Goal: Task Accomplishment & Management: Use online tool/utility

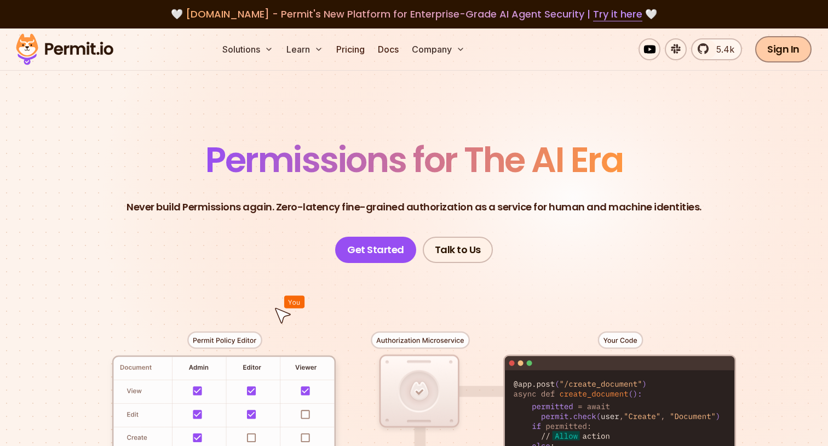
click at [792, 52] on link "Sign In" at bounding box center [783, 49] width 56 height 26
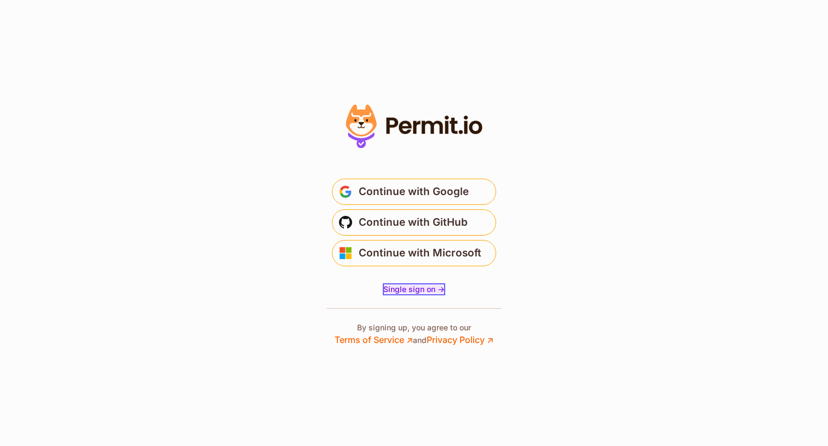
click at [405, 286] on span "Single sign on ->" at bounding box center [413, 288] width 61 height 9
click at [429, 291] on span "Single sign on ->" at bounding box center [413, 288] width 61 height 9
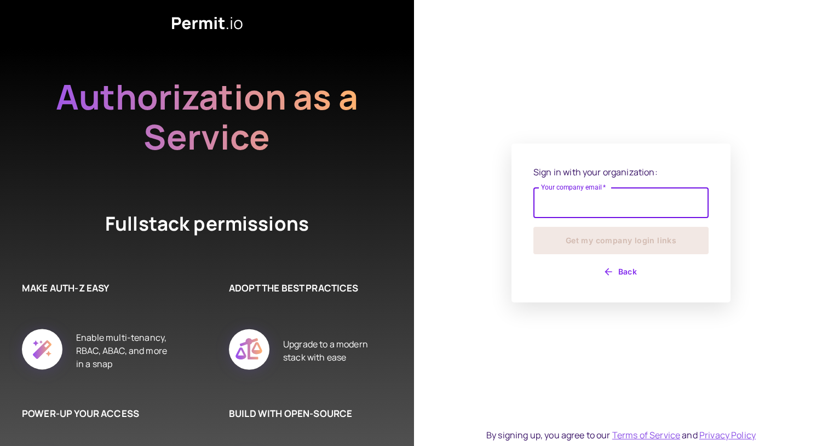
click at [630, 206] on input "Your company email   *" at bounding box center [620, 202] width 175 height 31
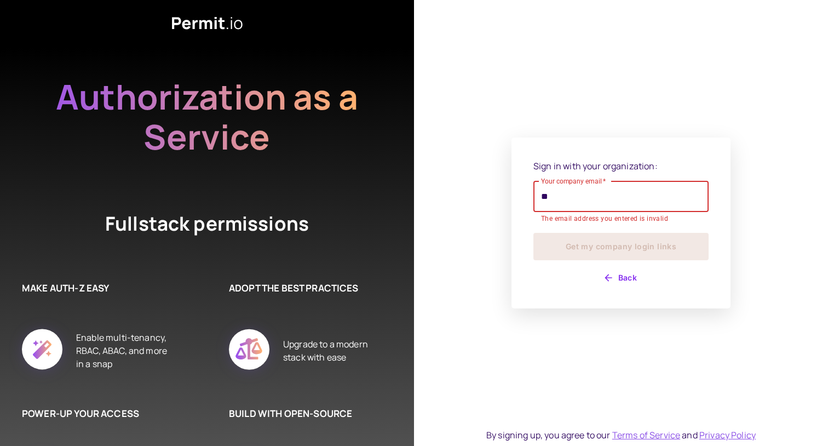
type input "*"
type input "*********"
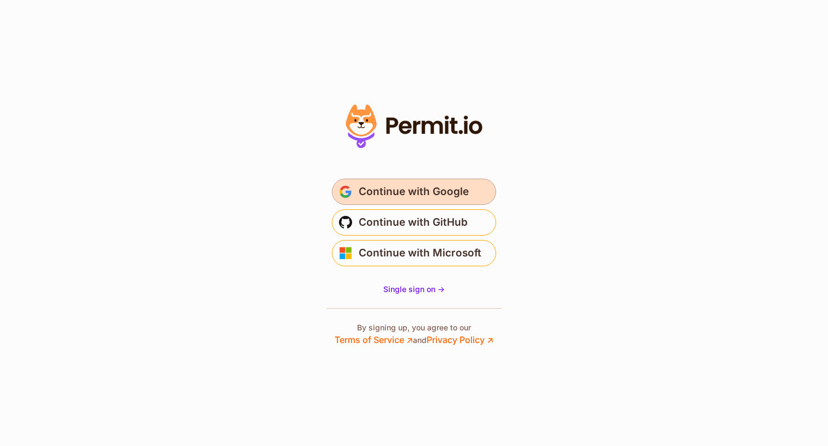
click at [418, 190] on span "Continue with Google" at bounding box center [414, 192] width 110 height 18
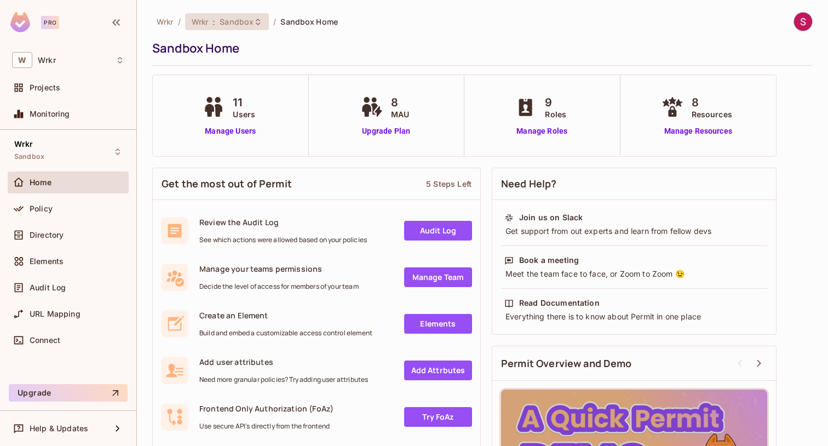
click at [228, 17] on span "Sandbox" at bounding box center [237, 21] width 34 height 10
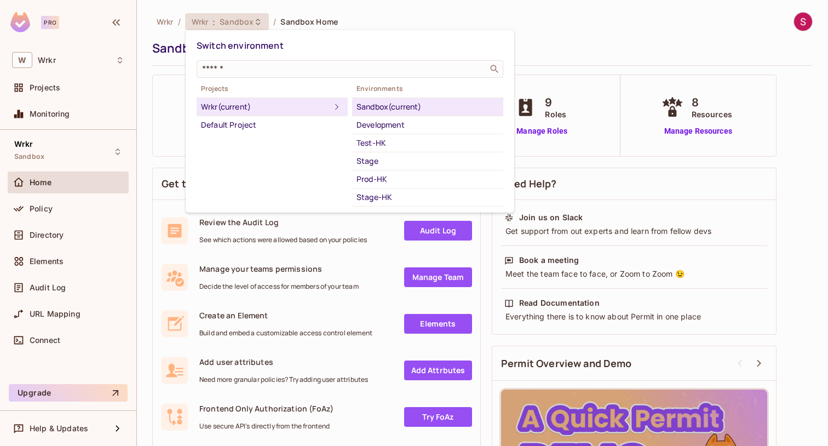
click at [445, 109] on div "Sandbox (current)" at bounding box center [428, 106] width 142 height 13
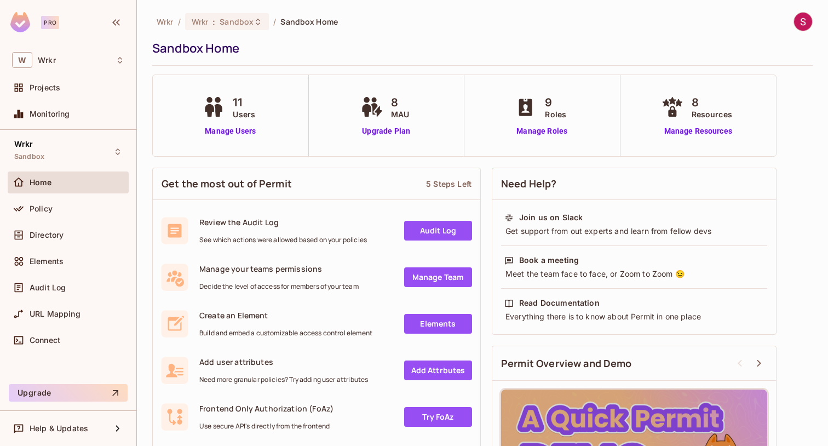
click at [307, 21] on span "Sandbox Home" at bounding box center [309, 21] width 58 height 10
click at [56, 211] on div "Policy" at bounding box center [77, 208] width 95 height 9
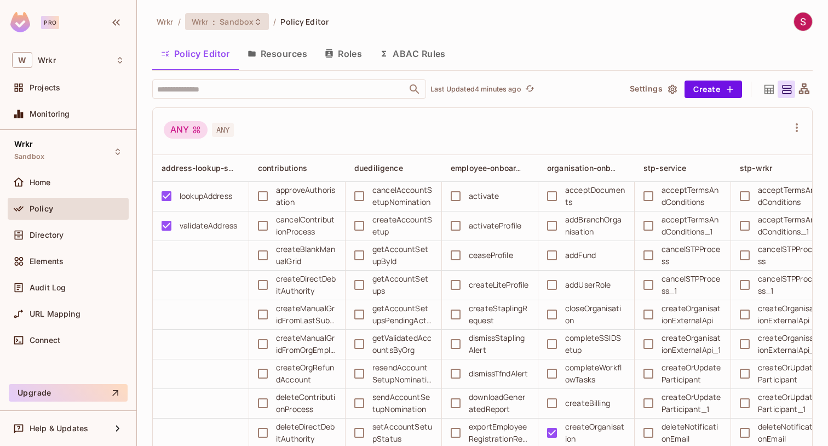
click at [252, 22] on span "Sandbox" at bounding box center [237, 21] width 34 height 10
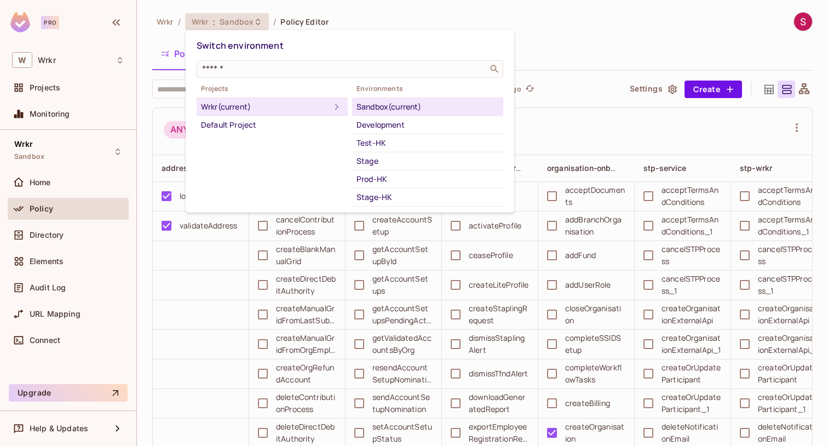
click at [58, 63] on div at bounding box center [414, 223] width 828 height 446
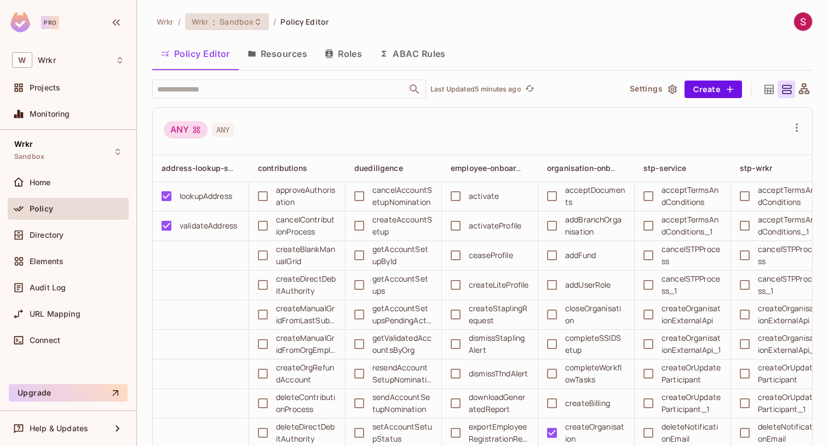
click at [217, 28] on div "Wrkr : Sandbox" at bounding box center [227, 21] width 84 height 17
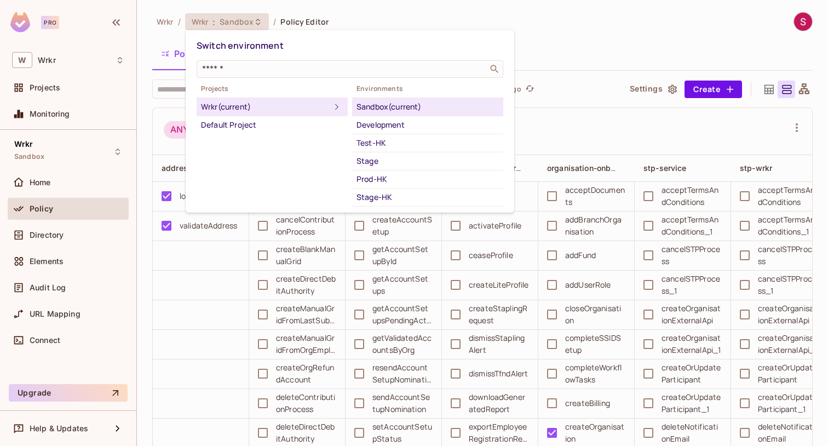
click at [27, 63] on div at bounding box center [414, 223] width 828 height 446
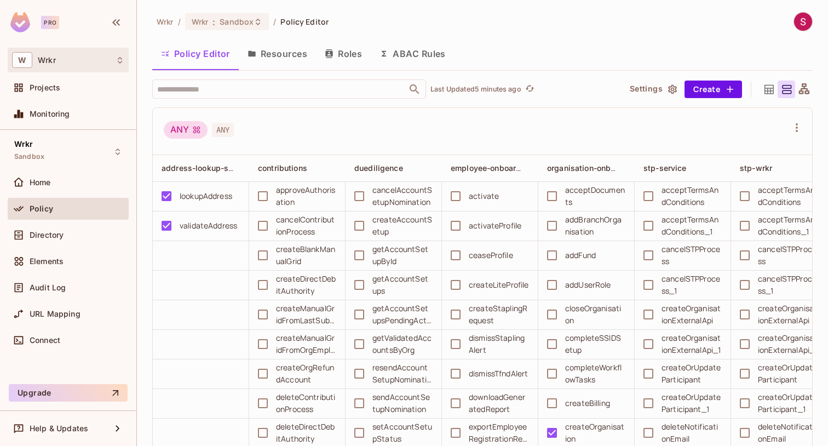
click at [120, 57] on icon at bounding box center [120, 60] width 9 height 9
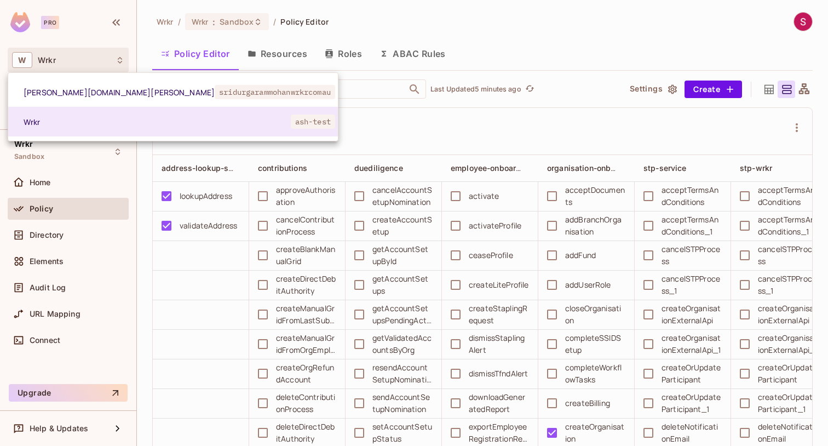
click at [96, 31] on div at bounding box center [414, 223] width 828 height 446
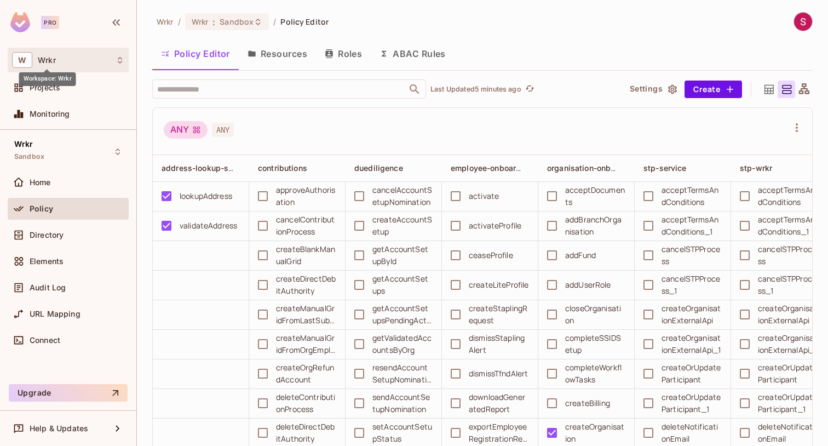
click at [51, 59] on span "Wrkr" at bounding box center [47, 60] width 18 height 9
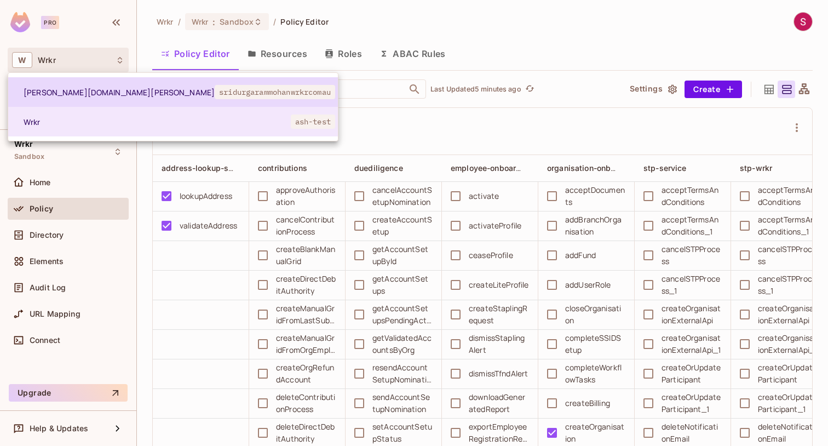
click at [65, 96] on span "[PERSON_NAME][DOMAIN_NAME][PERSON_NAME]" at bounding box center [119, 92] width 191 height 10
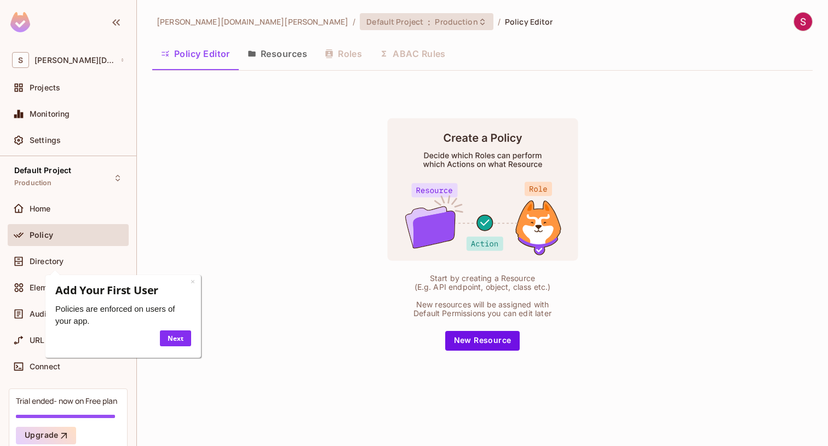
click at [366, 18] on div "Default Project : Production" at bounding box center [419, 21] width 107 height 10
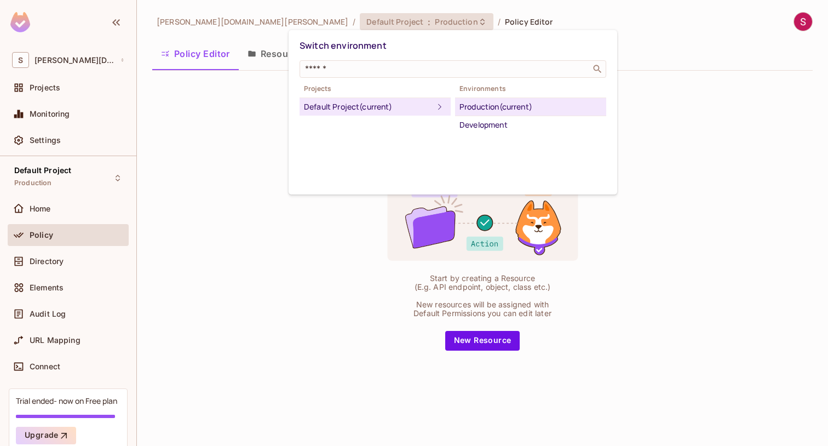
click at [72, 63] on div at bounding box center [414, 223] width 828 height 446
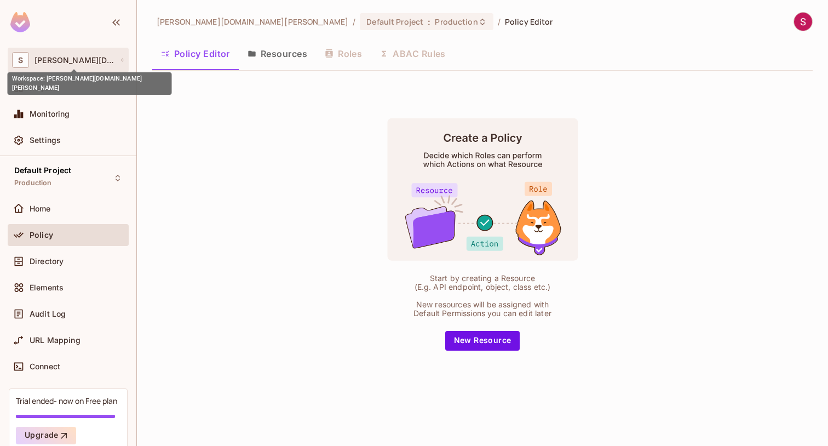
click at [48, 58] on span "[PERSON_NAME][DOMAIN_NAME][PERSON_NAME]" at bounding box center [75, 60] width 81 height 9
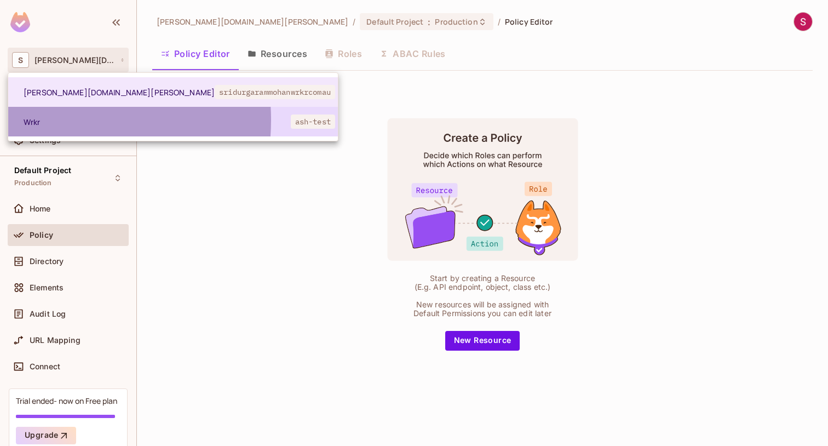
click at [41, 120] on span "Wrkr" at bounding box center [122, 122] width 197 height 10
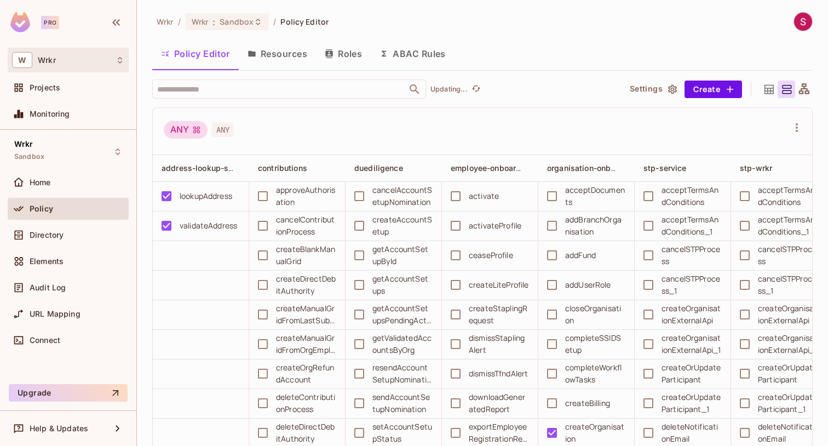
click at [42, 60] on span "Wrkr" at bounding box center [47, 60] width 18 height 9
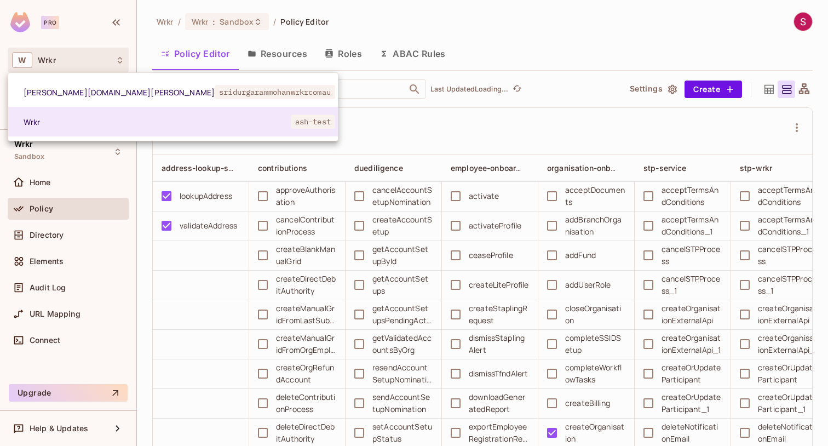
click at [61, 60] on div at bounding box center [414, 223] width 828 height 446
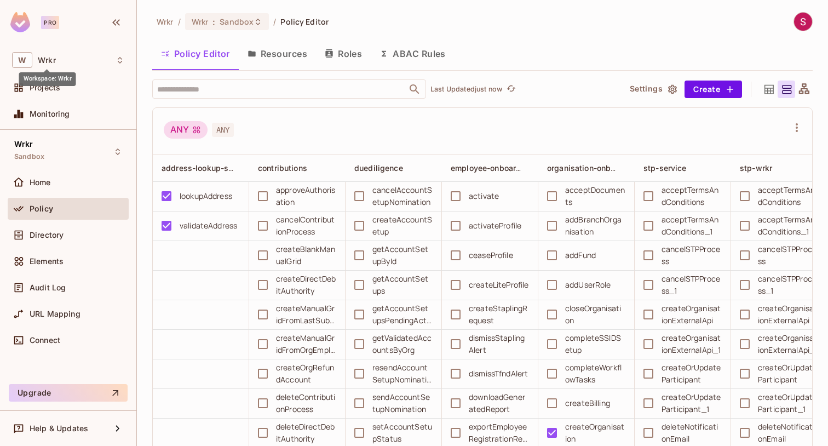
click at [48, 59] on span "Wrkr" at bounding box center [47, 60] width 18 height 9
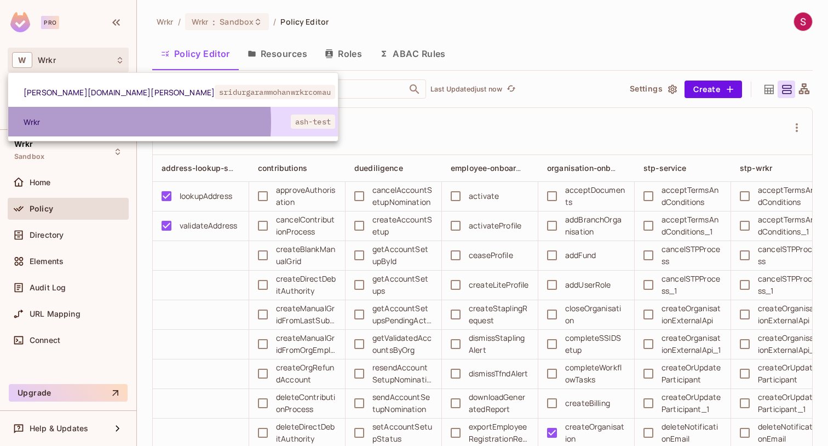
click at [68, 122] on span "Wrkr" at bounding box center [122, 122] width 197 height 10
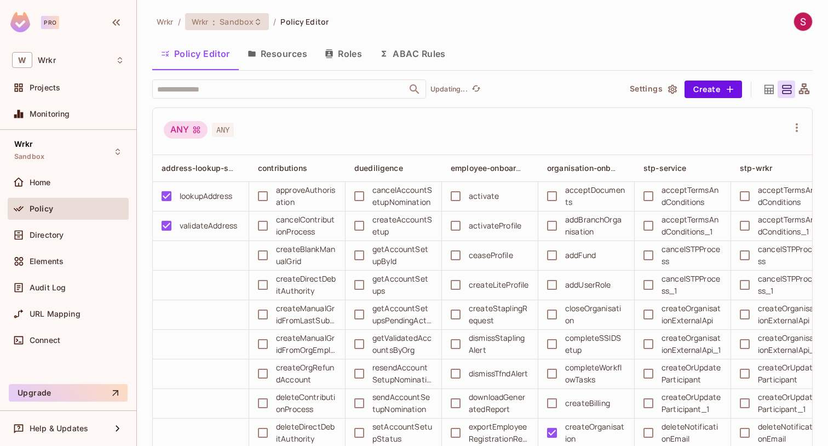
click at [224, 20] on span "Sandbox" at bounding box center [237, 21] width 34 height 10
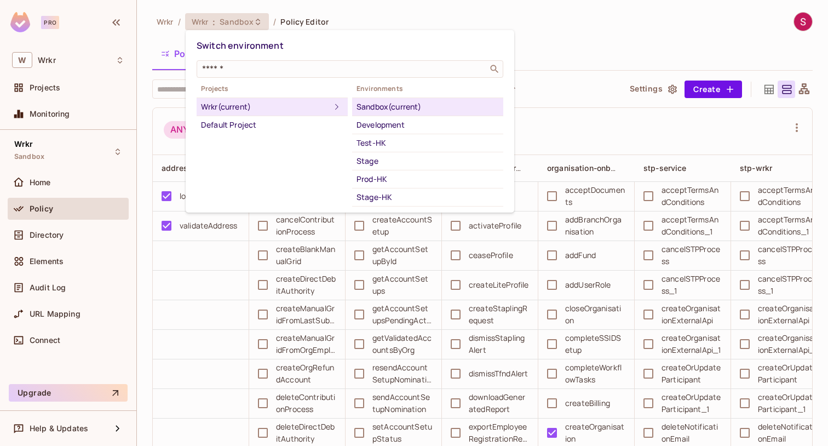
click at [228, 106] on div "Wrkr (current)" at bounding box center [265, 106] width 129 height 13
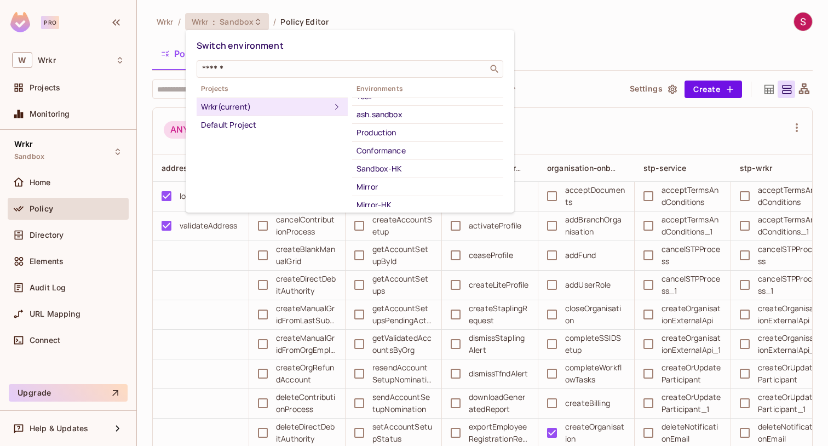
scroll to position [125, 0]
click at [358, 11] on div at bounding box center [414, 223] width 828 height 446
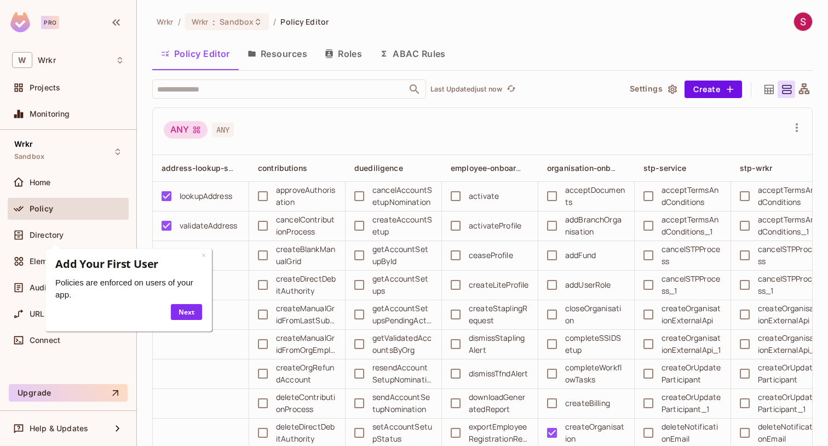
click at [287, 56] on button "Resources" at bounding box center [277, 53] width 77 height 27
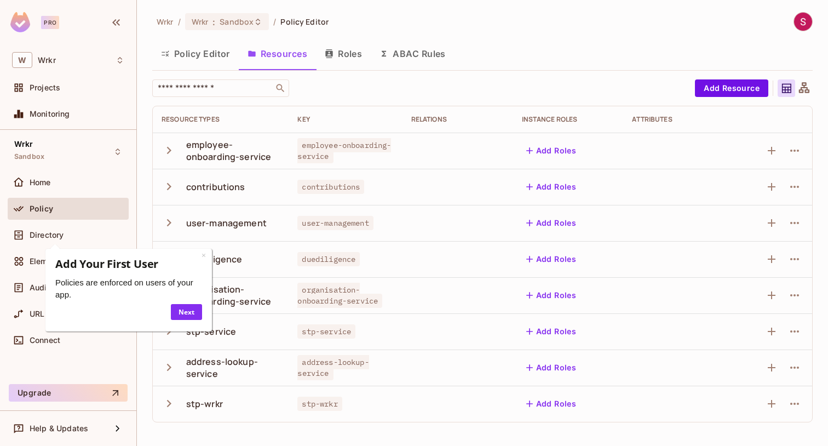
click at [168, 152] on icon "button" at bounding box center [169, 150] width 15 height 15
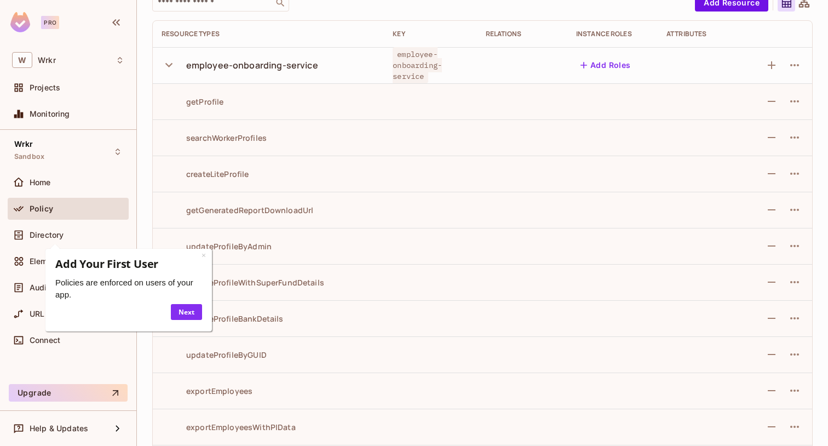
scroll to position [79, 0]
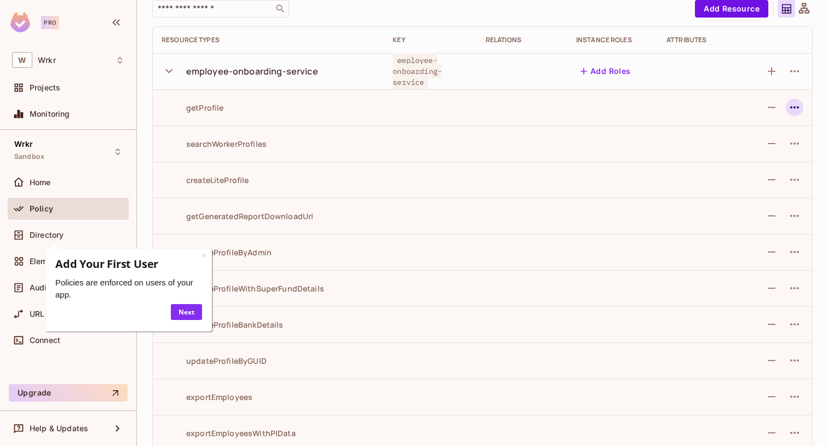
click at [799, 105] on icon "button" at bounding box center [794, 107] width 13 height 13
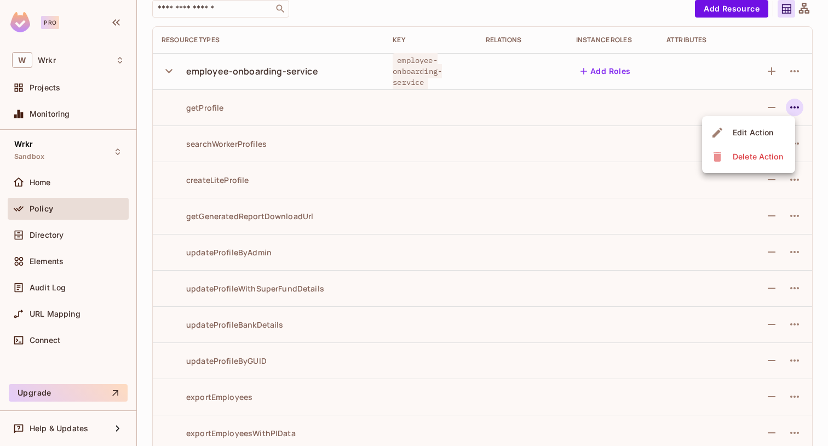
click at [350, 43] on div at bounding box center [414, 223] width 828 height 446
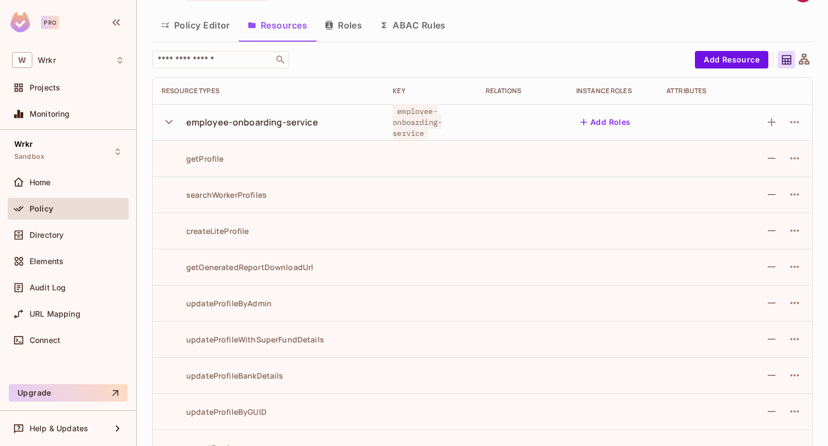
scroll to position [0, 0]
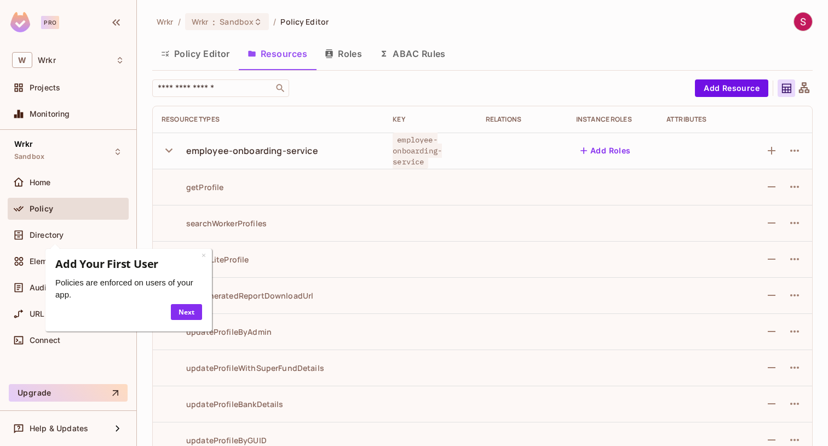
click at [43, 203] on div "Policy" at bounding box center [68, 208] width 112 height 13
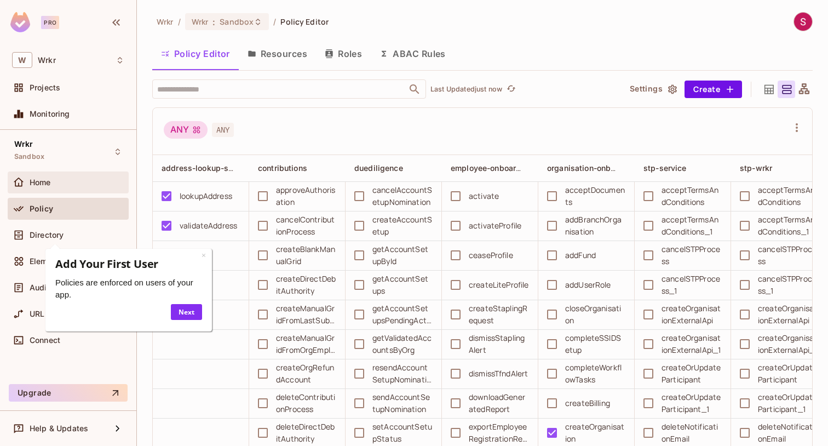
click at [42, 186] on span "Home" at bounding box center [40, 182] width 21 height 9
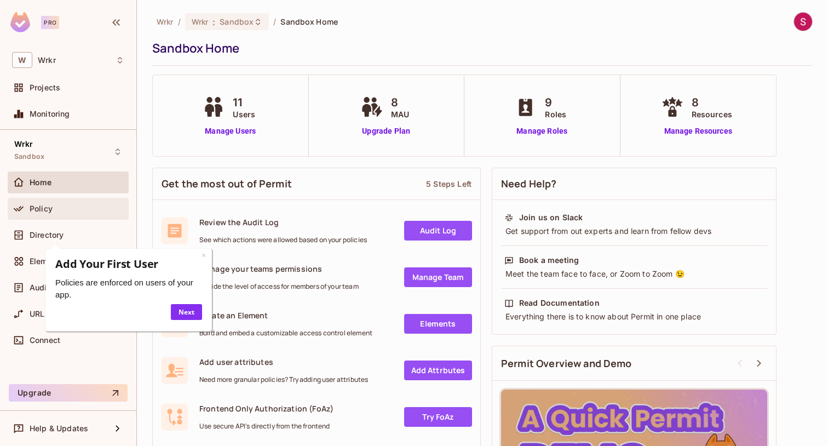
click at [50, 218] on div "Policy" at bounding box center [68, 209] width 121 height 22
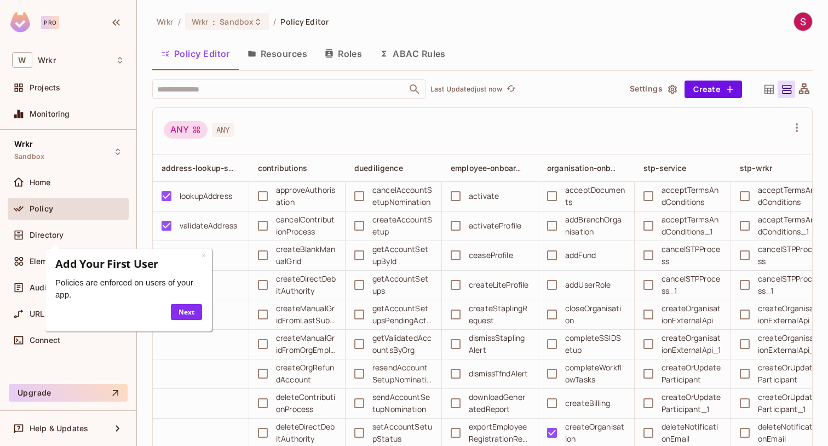
click at [285, 54] on button "Resources" at bounding box center [277, 53] width 77 height 27
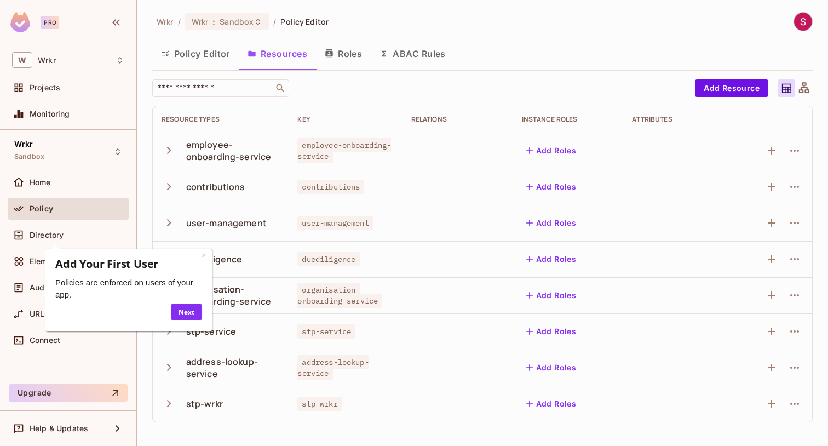
click at [342, 51] on button "Roles" at bounding box center [343, 53] width 55 height 27
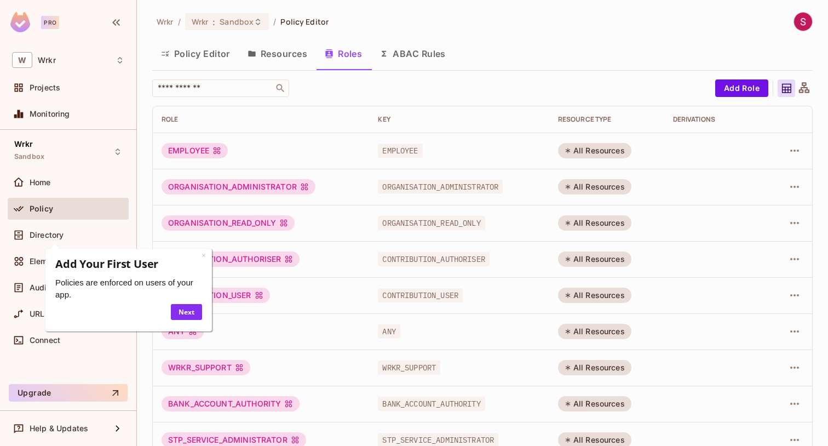
click at [411, 59] on button "ABAC Rules" at bounding box center [413, 53] width 84 height 27
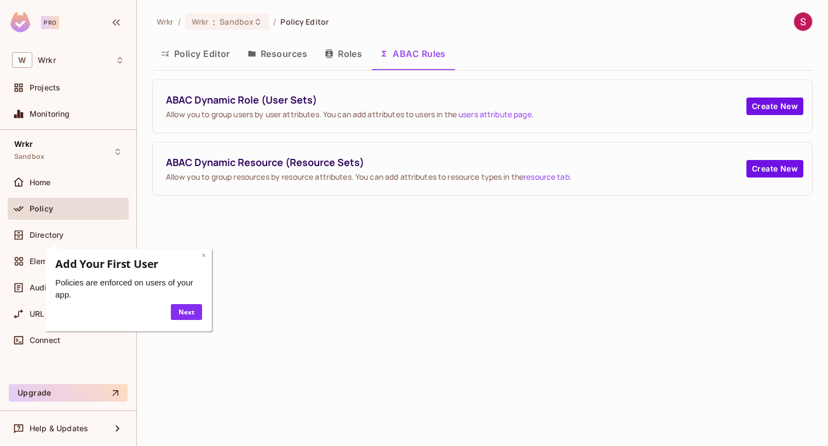
click at [205, 255] on link "×" at bounding box center [204, 255] width 4 height 10
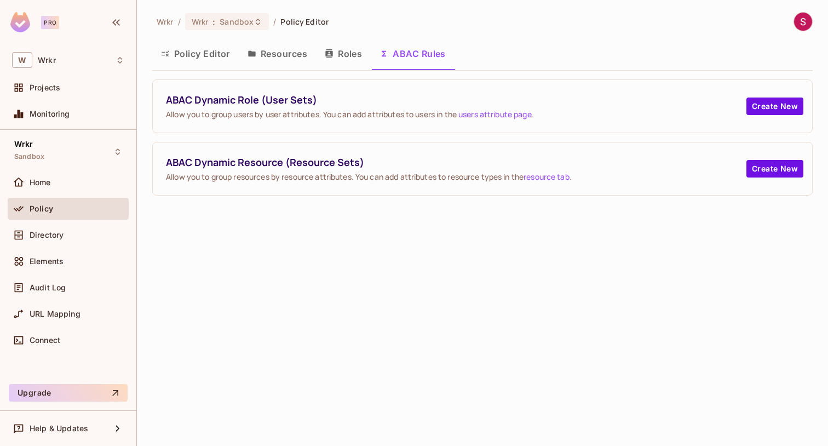
click at [331, 45] on button "Roles" at bounding box center [343, 53] width 55 height 27
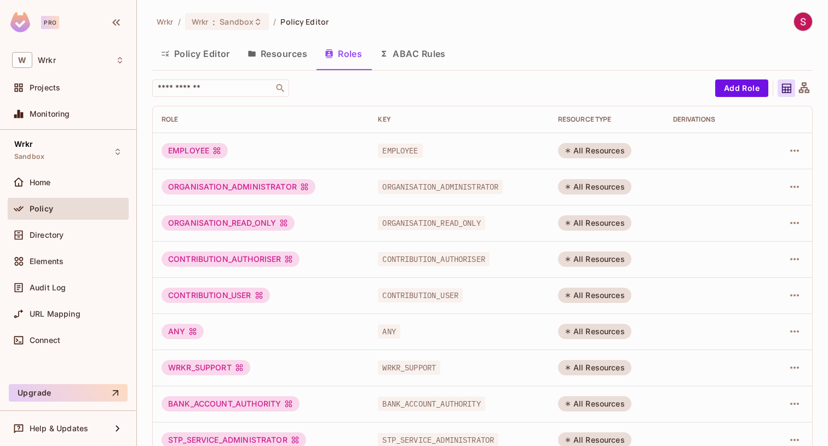
click at [280, 63] on button "Resources" at bounding box center [277, 53] width 77 height 27
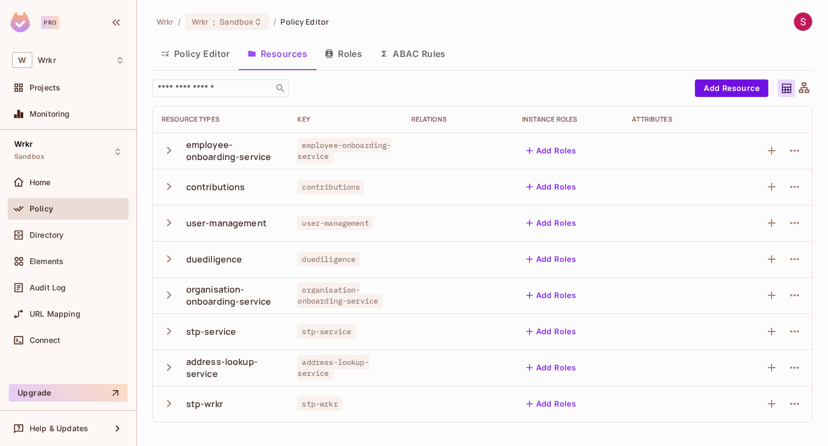
click at [345, 61] on button "Roles" at bounding box center [343, 53] width 55 height 27
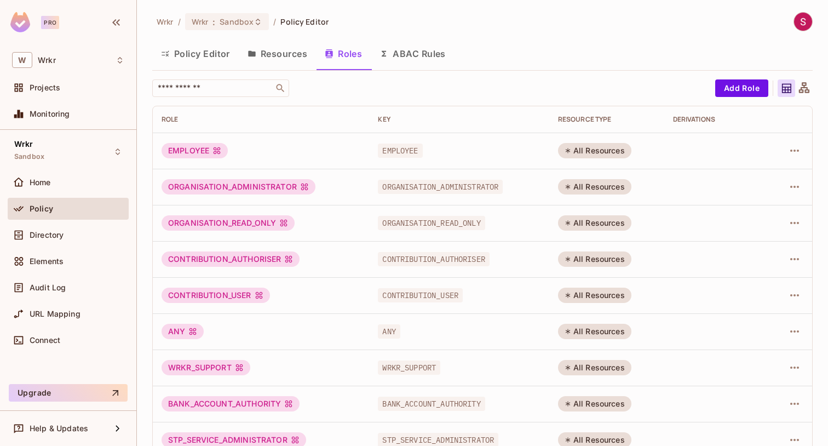
click at [288, 51] on button "Resources" at bounding box center [277, 53] width 77 height 27
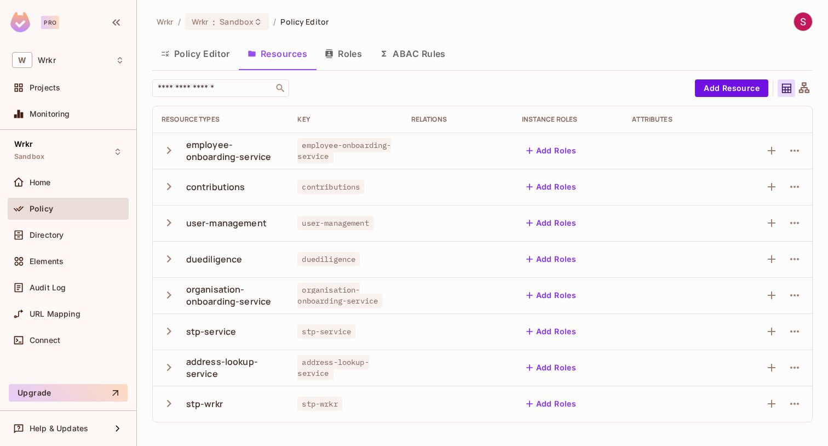
click at [329, 58] on icon "button" at bounding box center [328, 53] width 7 height 9
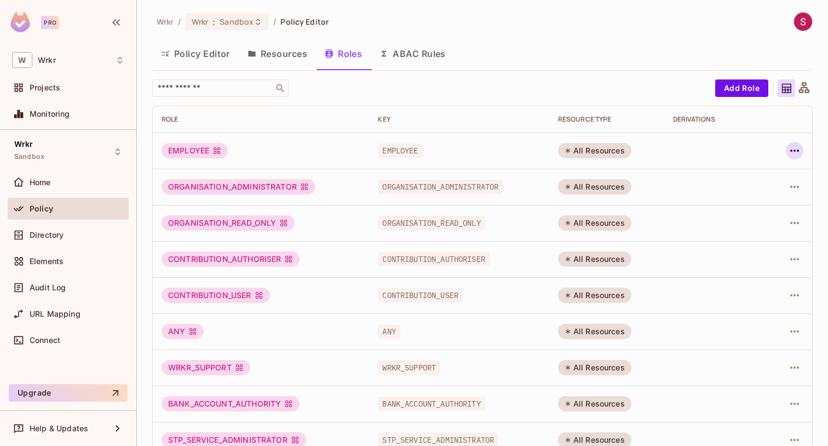
click at [799, 156] on icon "button" at bounding box center [794, 150] width 13 height 13
click at [266, 51] on div at bounding box center [414, 223] width 828 height 446
click at [266, 51] on button "Resources" at bounding box center [277, 53] width 77 height 27
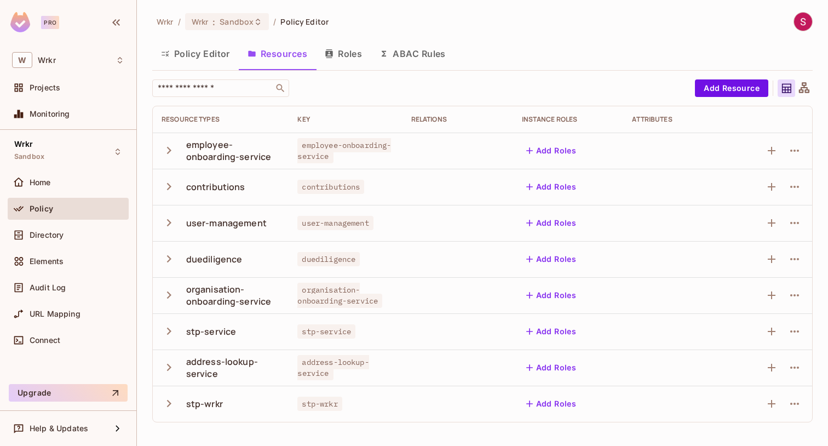
click at [168, 143] on icon "button" at bounding box center [169, 150] width 15 height 15
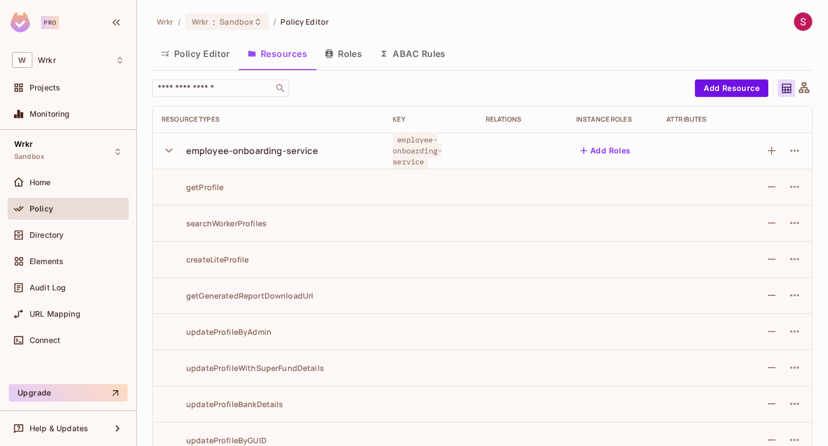
click at [195, 56] on button "Policy Editor" at bounding box center [195, 53] width 87 height 27
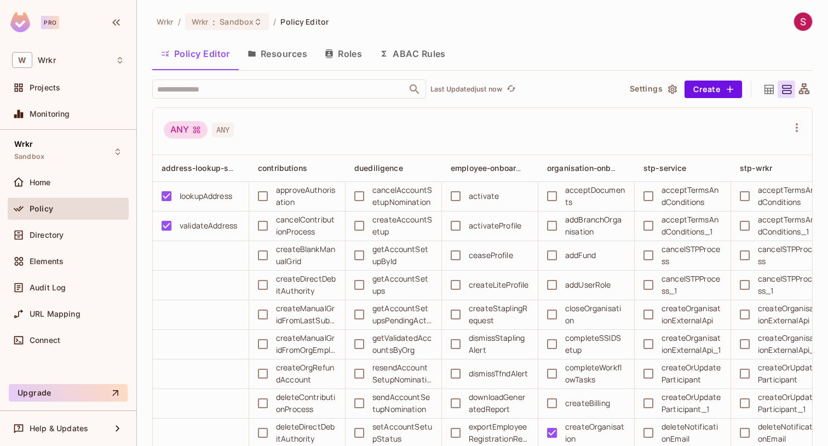
click at [274, 59] on button "Resources" at bounding box center [277, 53] width 77 height 27
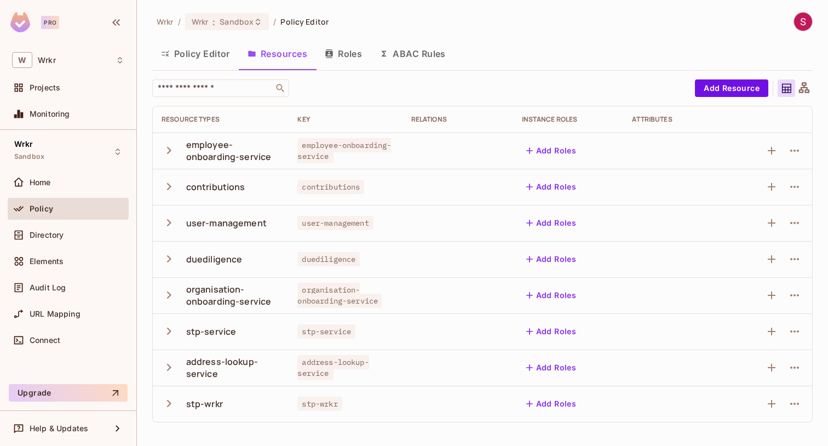
click at [169, 144] on icon "button" at bounding box center [169, 150] width 15 height 15
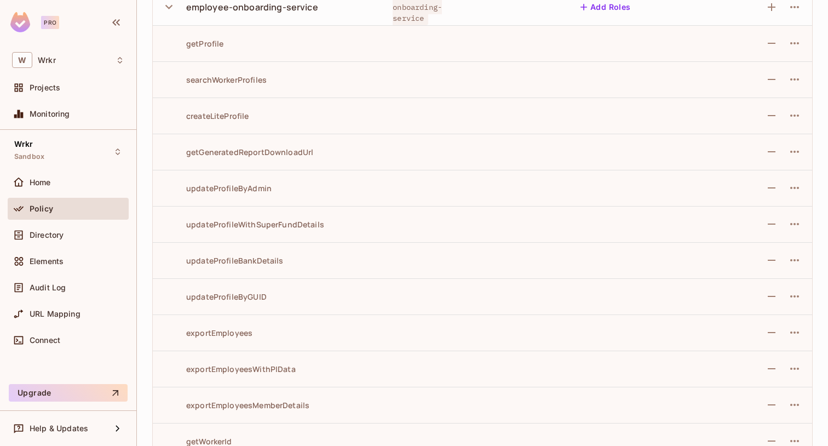
scroll to position [152, 0]
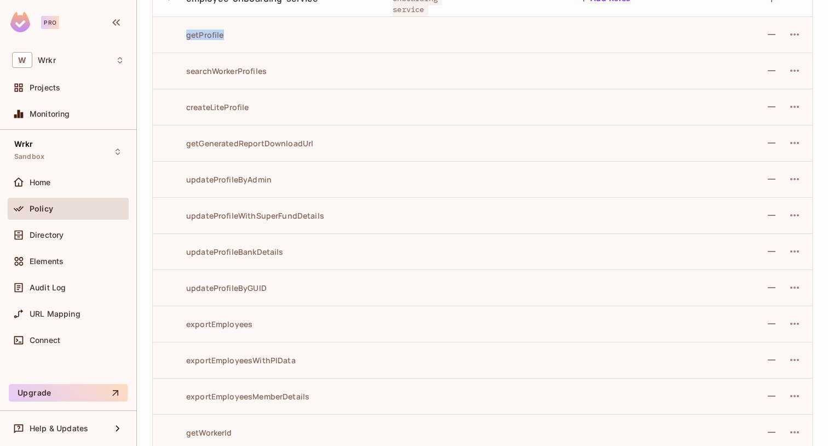
drag, startPoint x: 182, startPoint y: 33, endPoint x: 240, endPoint y: 41, distance: 58.6
click at [241, 41] on td "getProfile" at bounding box center [268, 34] width 231 height 36
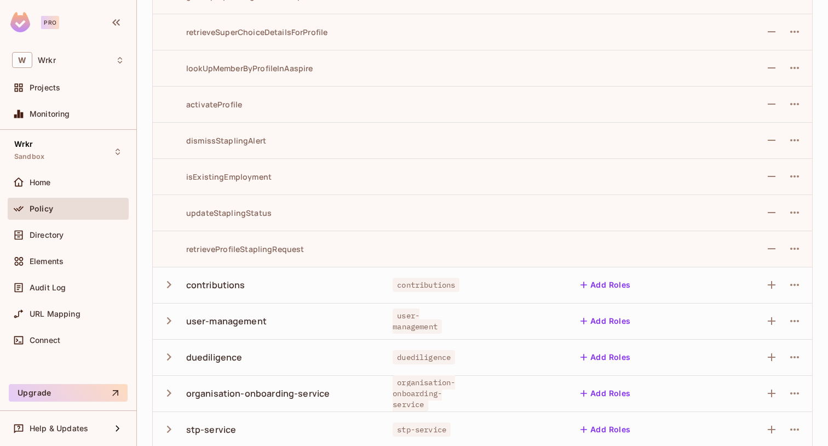
scroll to position [1958, 0]
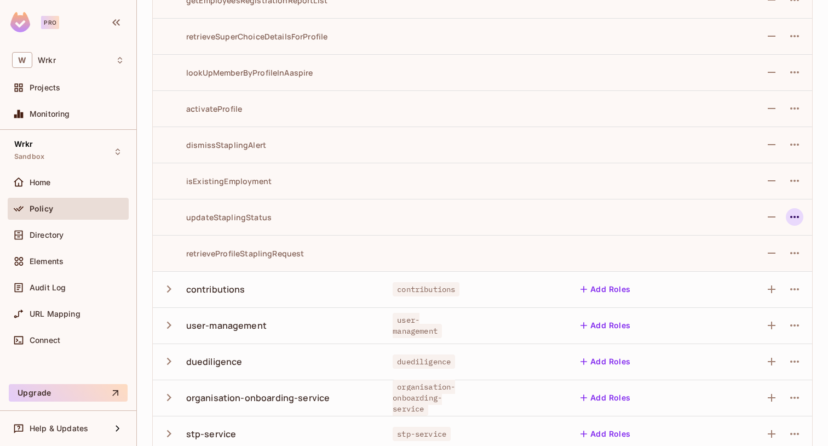
click at [795, 216] on icon "button" at bounding box center [794, 217] width 9 height 2
click at [631, 175] on div at bounding box center [414, 223] width 828 height 446
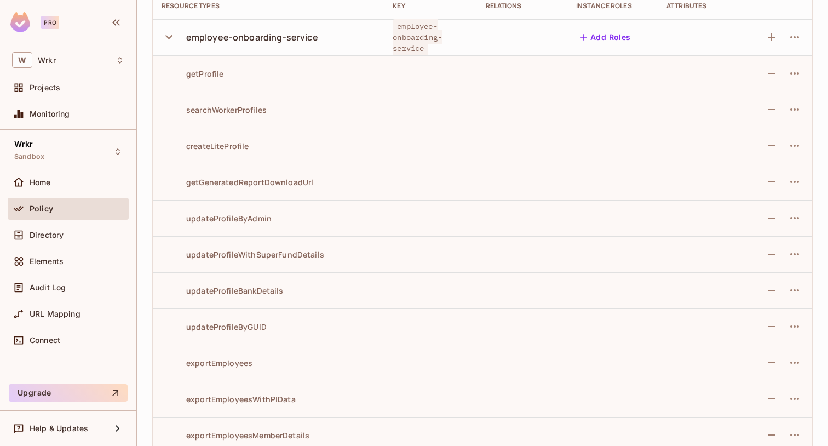
scroll to position [0, 0]
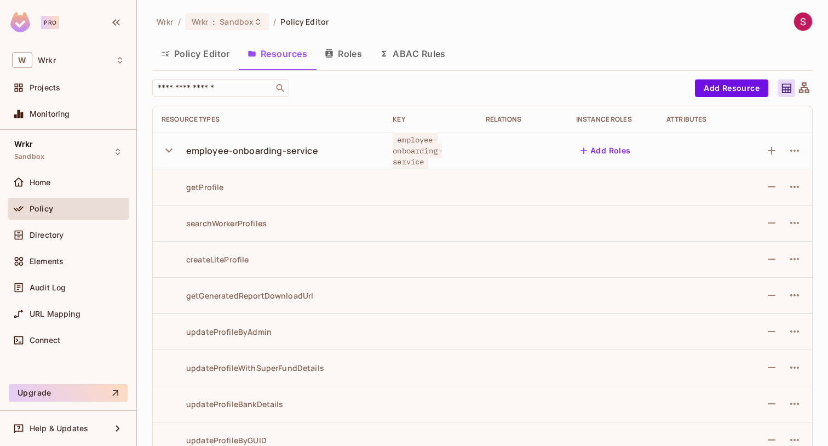
click at [342, 51] on button "Roles" at bounding box center [343, 53] width 55 height 27
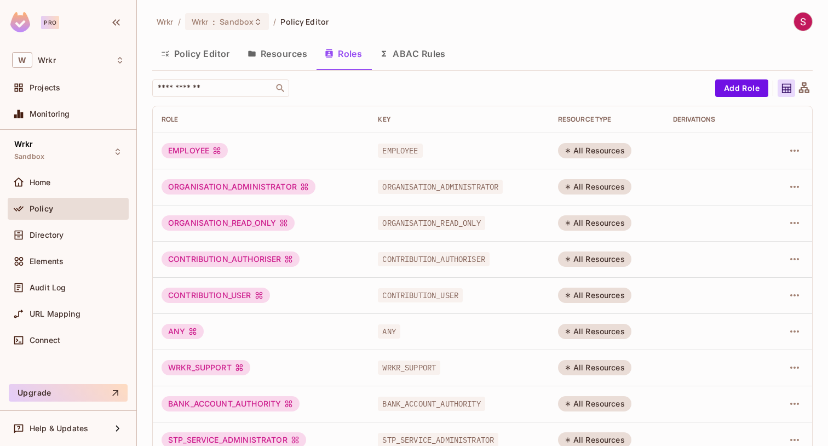
click at [274, 56] on button "Resources" at bounding box center [277, 53] width 77 height 27
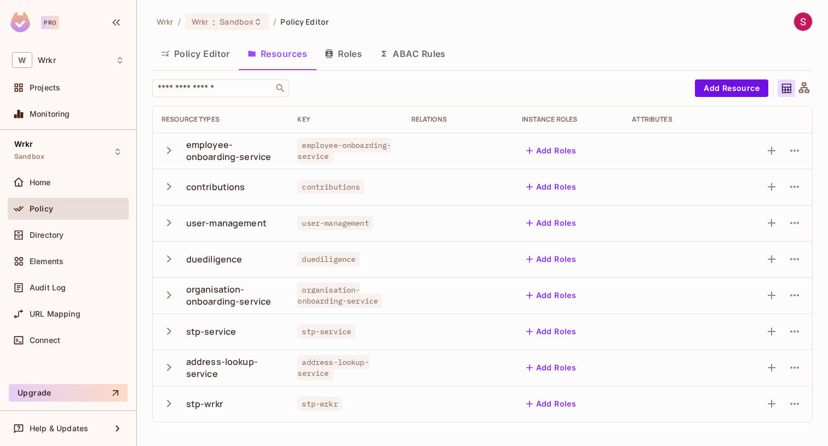
click at [164, 146] on icon "button" at bounding box center [169, 150] width 15 height 15
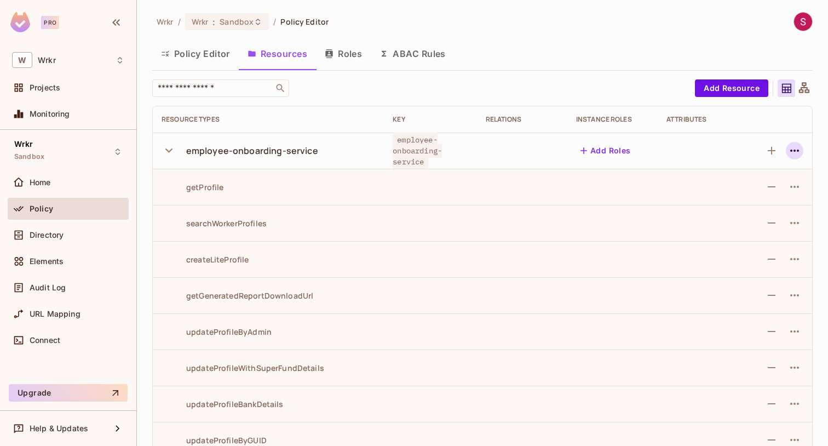
click at [797, 150] on icon "button" at bounding box center [794, 151] width 9 height 2
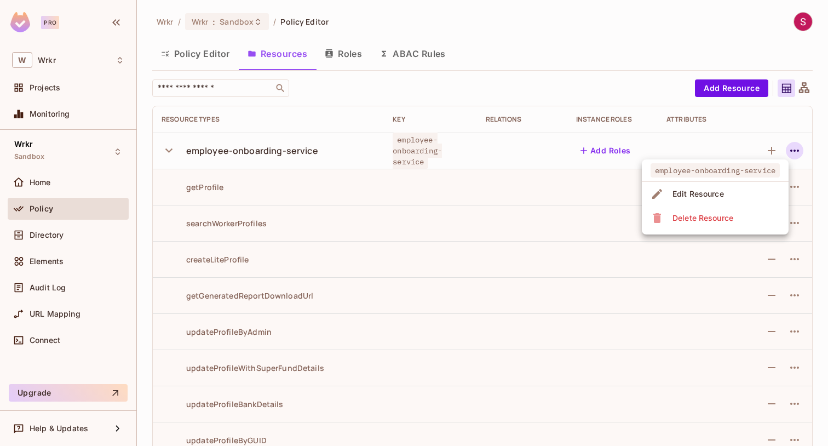
click at [578, 175] on div at bounding box center [414, 223] width 828 height 446
